Goal: Task Accomplishment & Management: Manage account settings

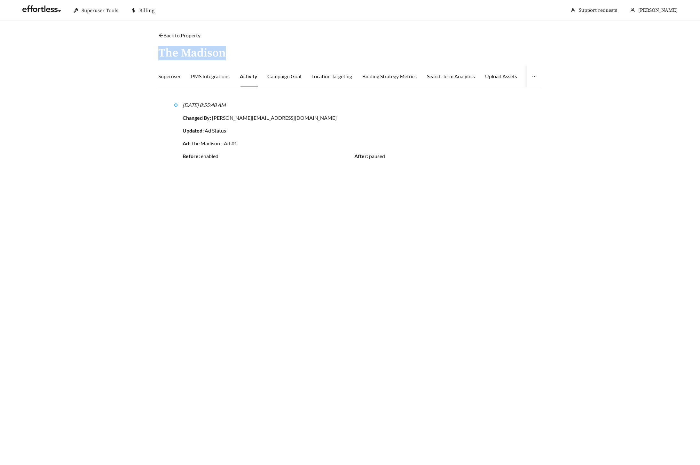
drag, startPoint x: 158, startPoint y: 50, endPoint x: 222, endPoint y: 49, distance: 64.3
click at [222, 49] on h3 "The Madison" at bounding box center [191, 53] width 67 height 13
copy h3 "The Madison"
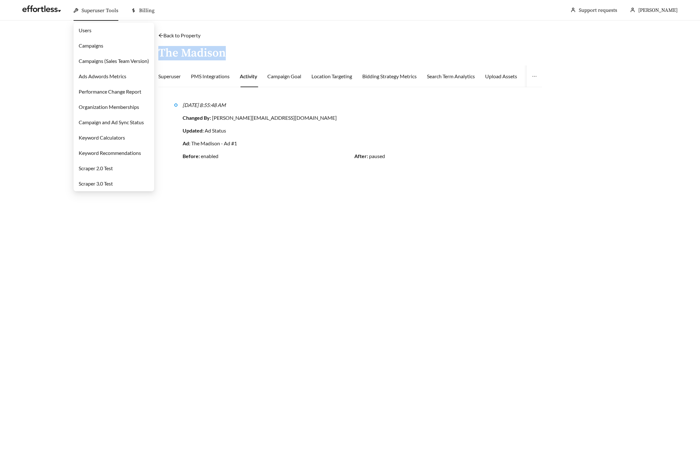
click at [103, 43] on link "Campaigns" at bounding box center [91, 46] width 25 height 6
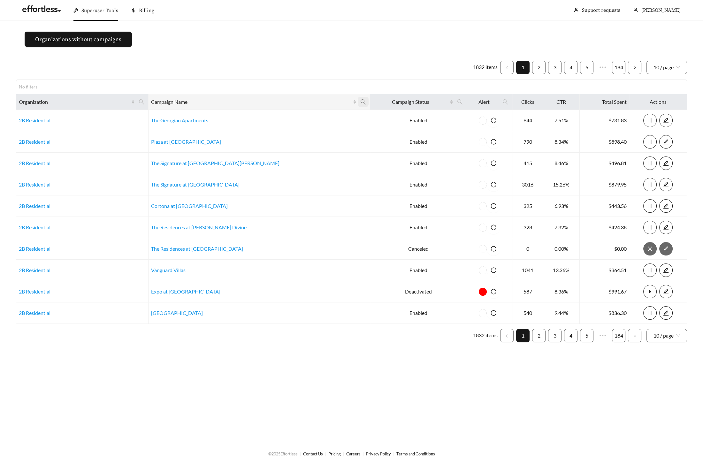
click at [361, 103] on icon "search" at bounding box center [363, 101] width 5 height 5
click at [268, 118] on input "text" at bounding box center [274, 117] width 65 height 13
paste input "**********"
type input "**********"
click at [300, 134] on span "Ok" at bounding box center [297, 133] width 5 height 6
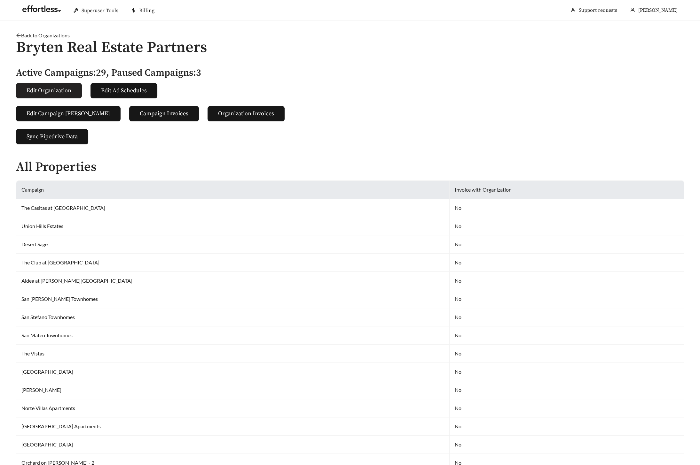
click at [45, 87] on span "Edit Organization" at bounding box center [49, 90] width 45 height 9
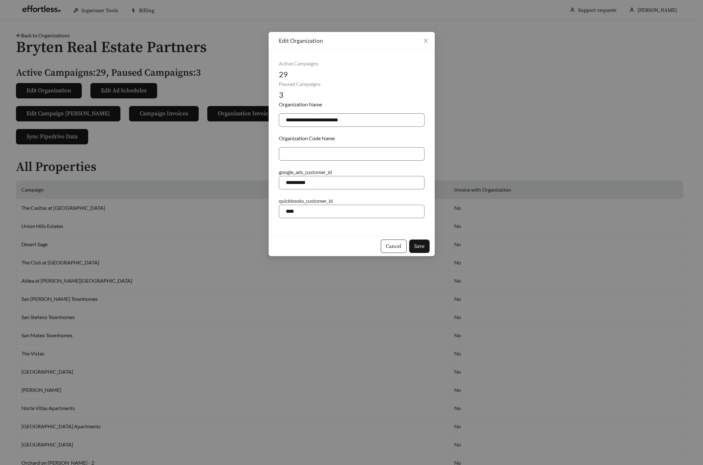
click at [209, 172] on div "**********" at bounding box center [351, 232] width 703 height 465
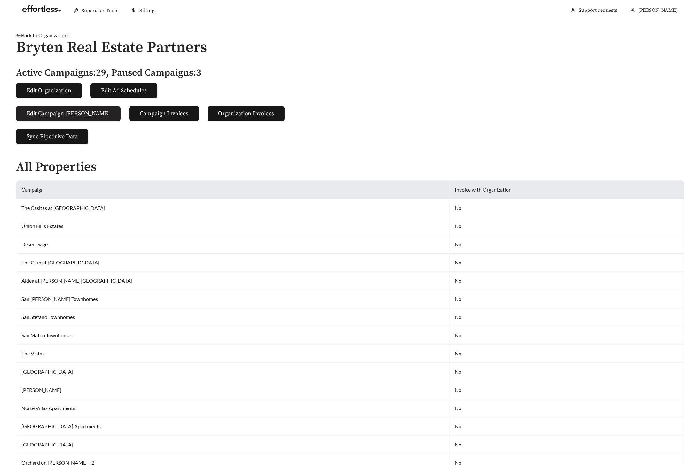
click at [67, 113] on span "Edit Campaign [PERSON_NAME]" at bounding box center [68, 113] width 83 height 9
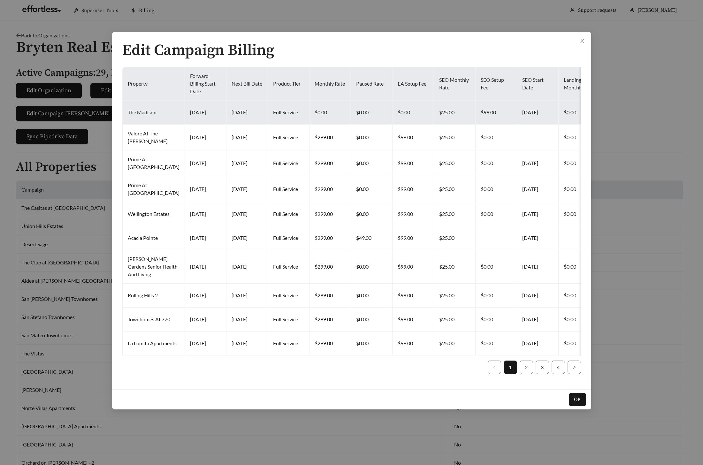
drag, startPoint x: 172, startPoint y: 109, endPoint x: 241, endPoint y: 110, distance: 69.0
click at [241, 110] on tr "The Madison [DATE] [DATE] Full Service $0.00 $0.00 $0.00 $25.00 $99.00 [DATE] $…" at bounding box center [600, 113] width 955 height 24
click at [240, 110] on td "[DATE]" at bounding box center [248, 113] width 42 height 24
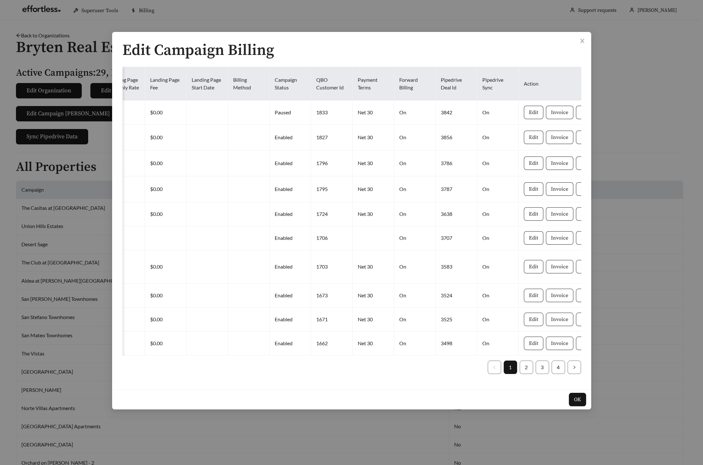
scroll to position [0, 474]
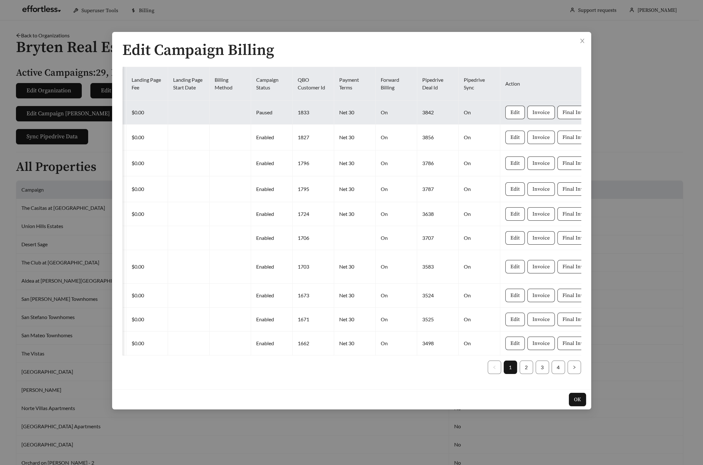
drag, startPoint x: 240, startPoint y: 110, endPoint x: 419, endPoint y: 109, distance: 178.3
click at [419, 109] on tr "The Madison [DATE] [DATE] Full Service $0.00 $0.00 $0.00 $25.00 $99.00 [DATE] $…" at bounding box center [126, 113] width 955 height 24
click at [418, 109] on td "3842" at bounding box center [438, 113] width 42 height 24
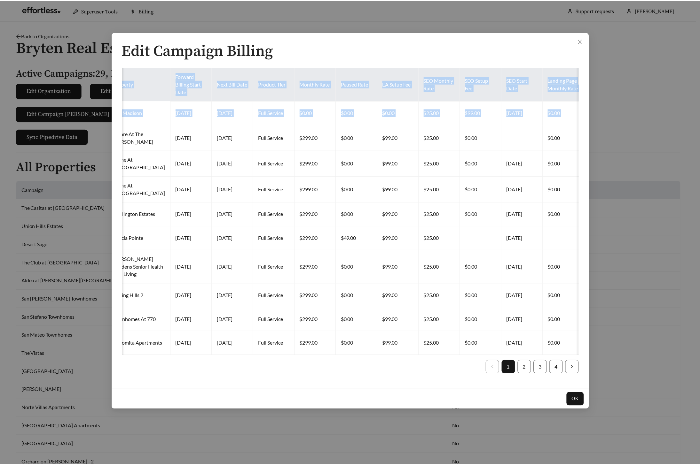
scroll to position [0, 0]
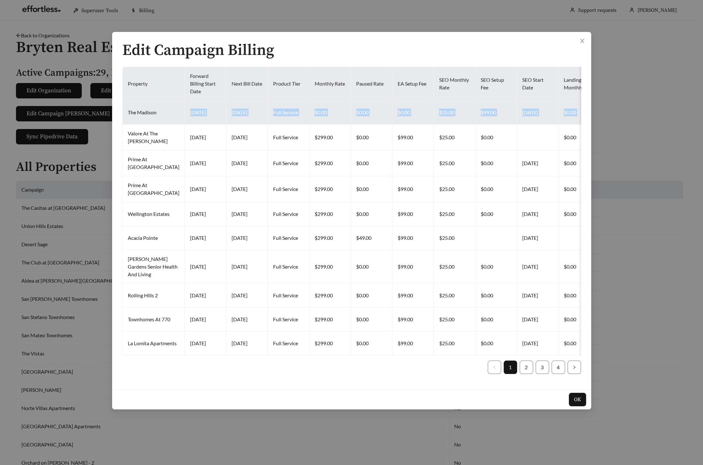
drag, startPoint x: 413, startPoint y: 111, endPoint x: 148, endPoint y: 116, distance: 265.3
click at [148, 116] on tr "The Madison [DATE] [DATE] Full Service $0.00 $0.00 $0.00 $25.00 $99.00 [DATE] $…" at bounding box center [600, 113] width 955 height 24
click at [148, 116] on td "The Madison" at bounding box center [154, 113] width 62 height 24
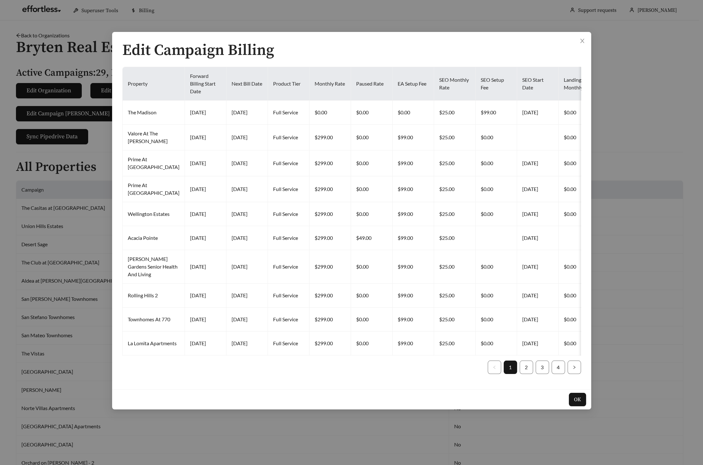
click at [637, 18] on div "Edit Campaign Billing Property Forward Billing Start Date Next Bill Date Produc…" at bounding box center [351, 232] width 703 height 465
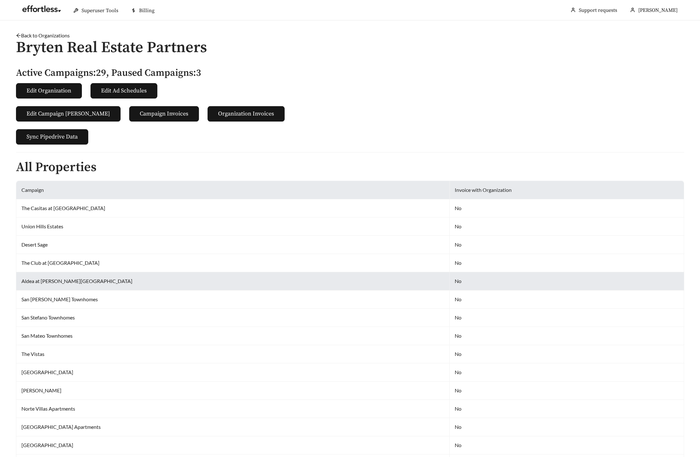
scroll to position [536, 0]
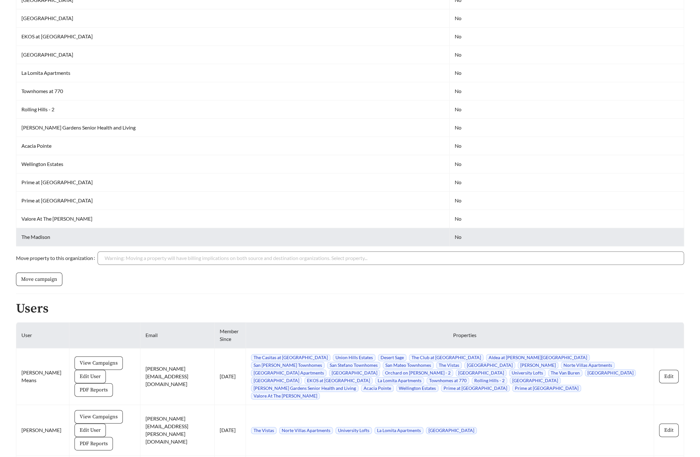
click at [26, 230] on td "The Madison" at bounding box center [232, 237] width 433 height 18
drag, startPoint x: 22, startPoint y: 228, endPoint x: 65, endPoint y: 227, distance: 42.5
click at [65, 228] on td "The Madison" at bounding box center [232, 237] width 433 height 18
copy td "The Madison"
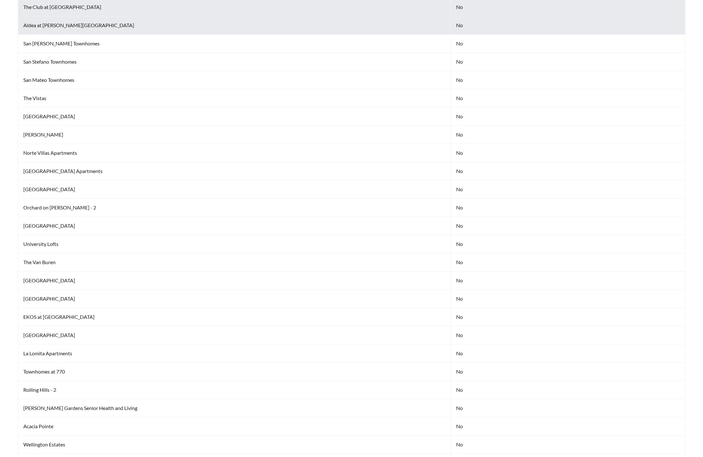
scroll to position [0, 0]
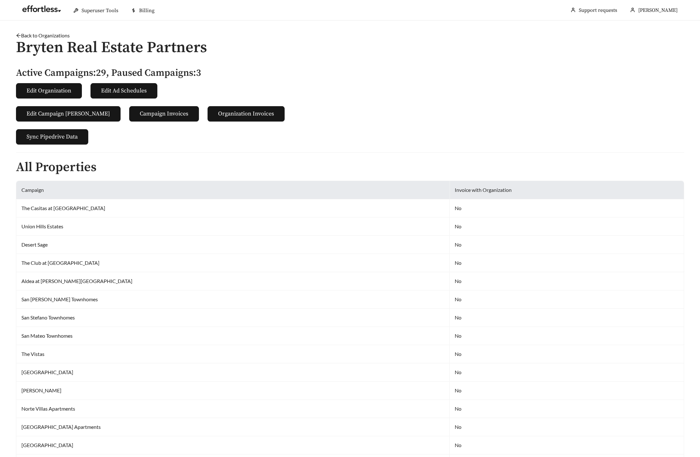
click at [60, 120] on button "Edit Campaign Billings" at bounding box center [68, 113] width 104 height 15
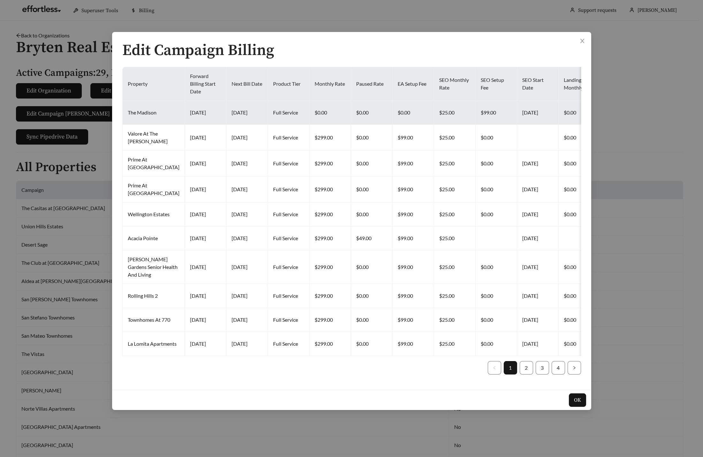
drag, startPoint x: 212, startPoint y: 110, endPoint x: 238, endPoint y: 111, distance: 25.6
click at [238, 111] on td "2025-10-15" at bounding box center [248, 113] width 42 height 24
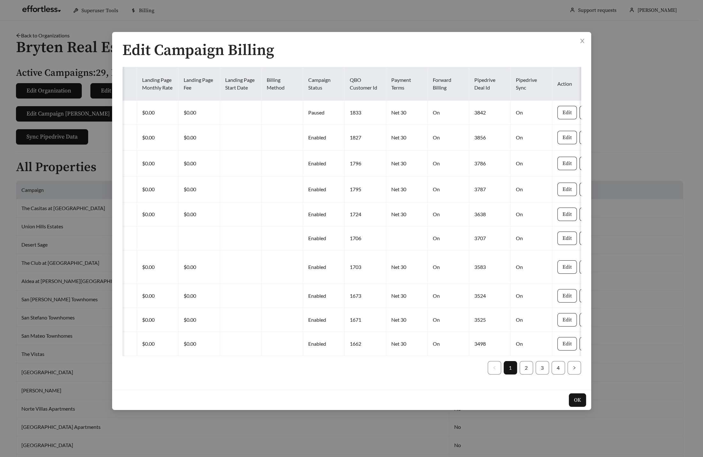
scroll to position [0, 474]
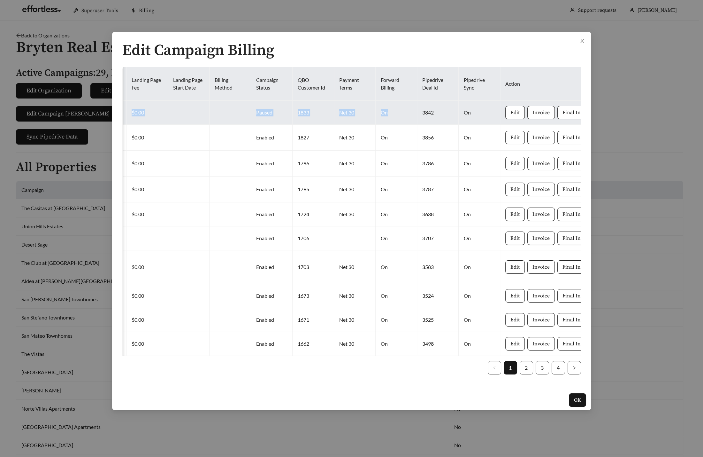
drag, startPoint x: 379, startPoint y: 111, endPoint x: 373, endPoint y: 114, distance: 7.6
click at [373, 114] on tr "The Madison 2025-09-10 2025-10-15 Full Service $0.00 $0.00 $0.00 $25.00 $99.00 …" at bounding box center [126, 113] width 955 height 24
click at [376, 114] on td "On" at bounding box center [397, 113] width 42 height 24
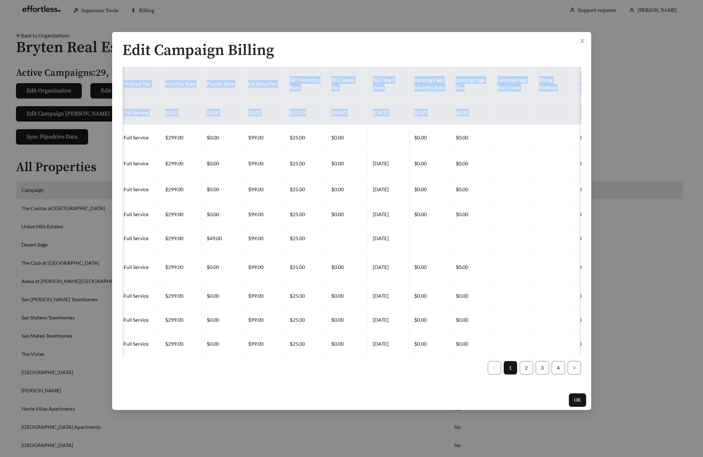
scroll to position [0, 72]
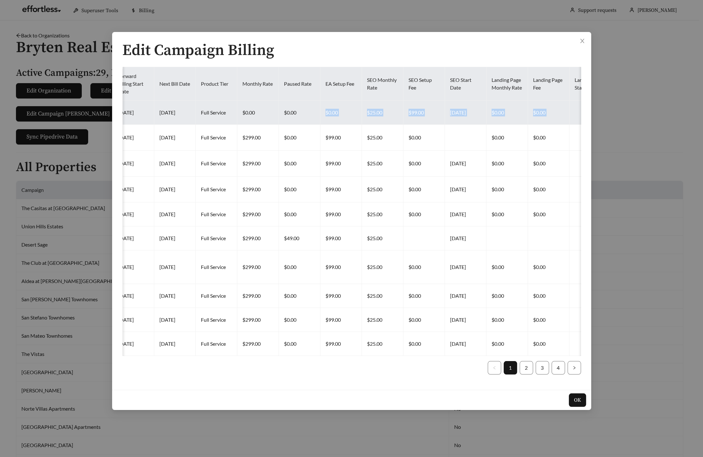
drag, startPoint x: 373, startPoint y: 114, endPoint x: 266, endPoint y: 120, distance: 106.6
click at [266, 120] on tr "The Madison 2025-09-10 2025-10-15 Full Service $0.00 $0.00 $0.00 $25.00 $99.00 …" at bounding box center [527, 113] width 955 height 24
click at [279, 120] on td "$0.00" at bounding box center [300, 113] width 42 height 24
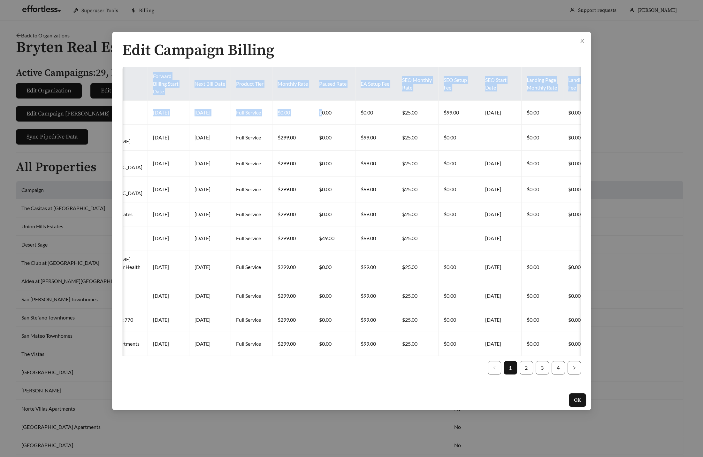
scroll to position [0, 0]
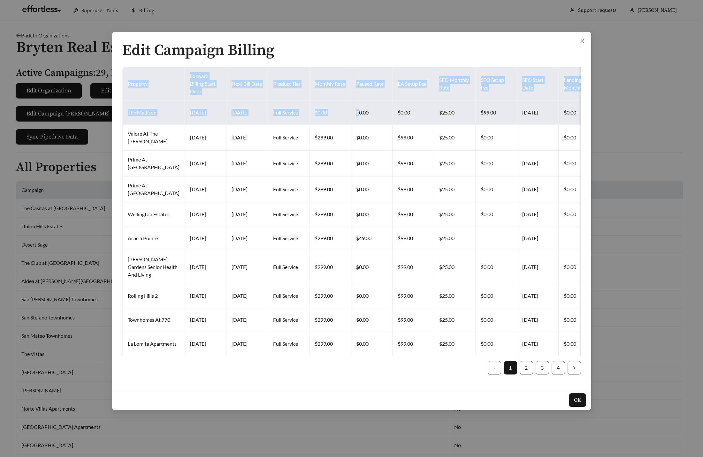
drag, startPoint x: 264, startPoint y: 114, endPoint x: 230, endPoint y: 111, distance: 34.0
click at [230, 111] on tr "The Madison 2025-09-10 2025-10-15 Full Service $0.00 $0.00 $0.00 $25.00 $99.00 …" at bounding box center [600, 113] width 955 height 24
click at [230, 111] on td "2025-10-15" at bounding box center [248, 113] width 42 height 24
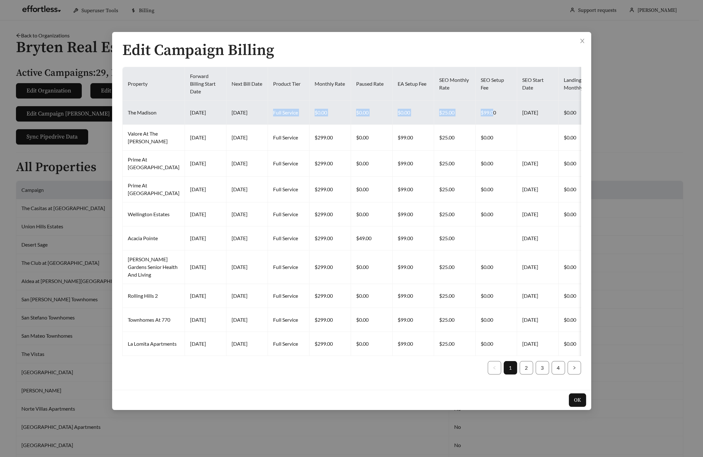
drag, startPoint x: 474, startPoint y: 109, endPoint x: 258, endPoint y: 104, distance: 216.1
click at [258, 104] on tr "The Madison 2025-09-10 2025-10-15 Full Service $0.00 $0.00 $0.00 $25.00 $99.00 …" at bounding box center [600, 113] width 955 height 24
click at [268, 104] on td "Full Service" at bounding box center [289, 113] width 42 height 24
